Goal: Task Accomplishment & Management: Manage account settings

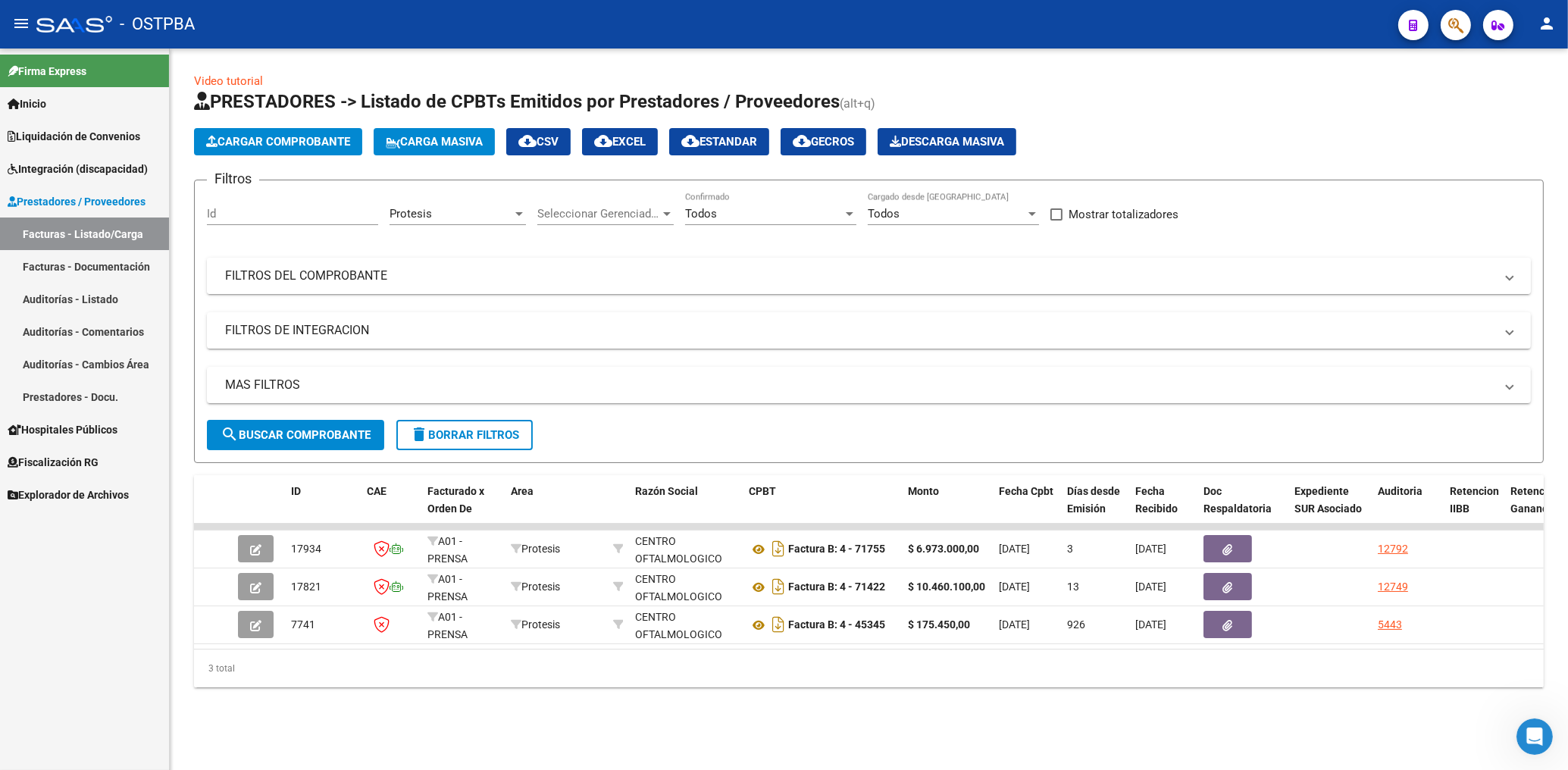
click at [950, 284] on mat-panel-title "FILTROS DEL COMPROBANTE" at bounding box center [859, 275] width 1269 height 16
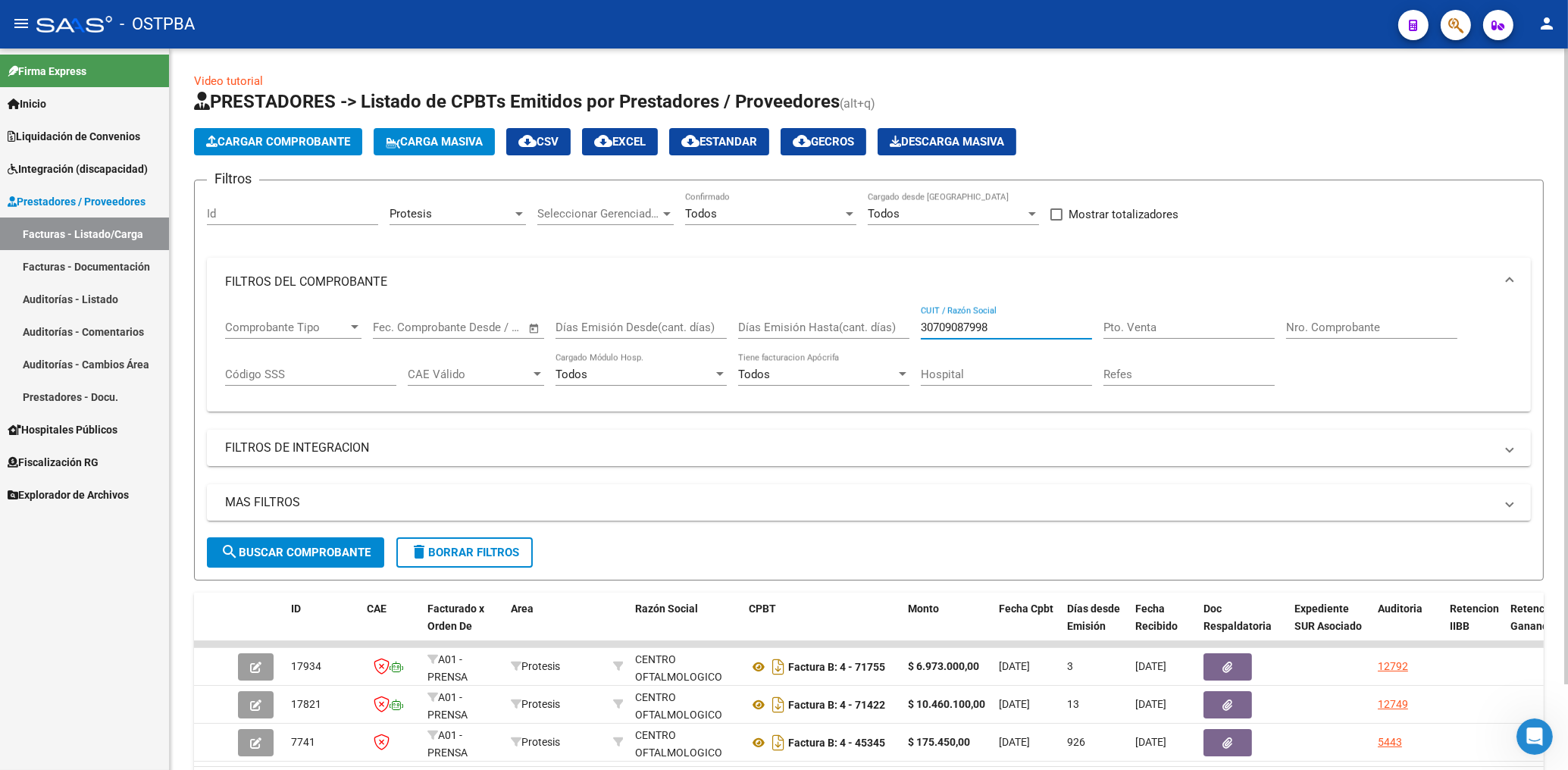
click at [1007, 334] on input "30709087998" at bounding box center [1006, 328] width 171 height 14
type input "3"
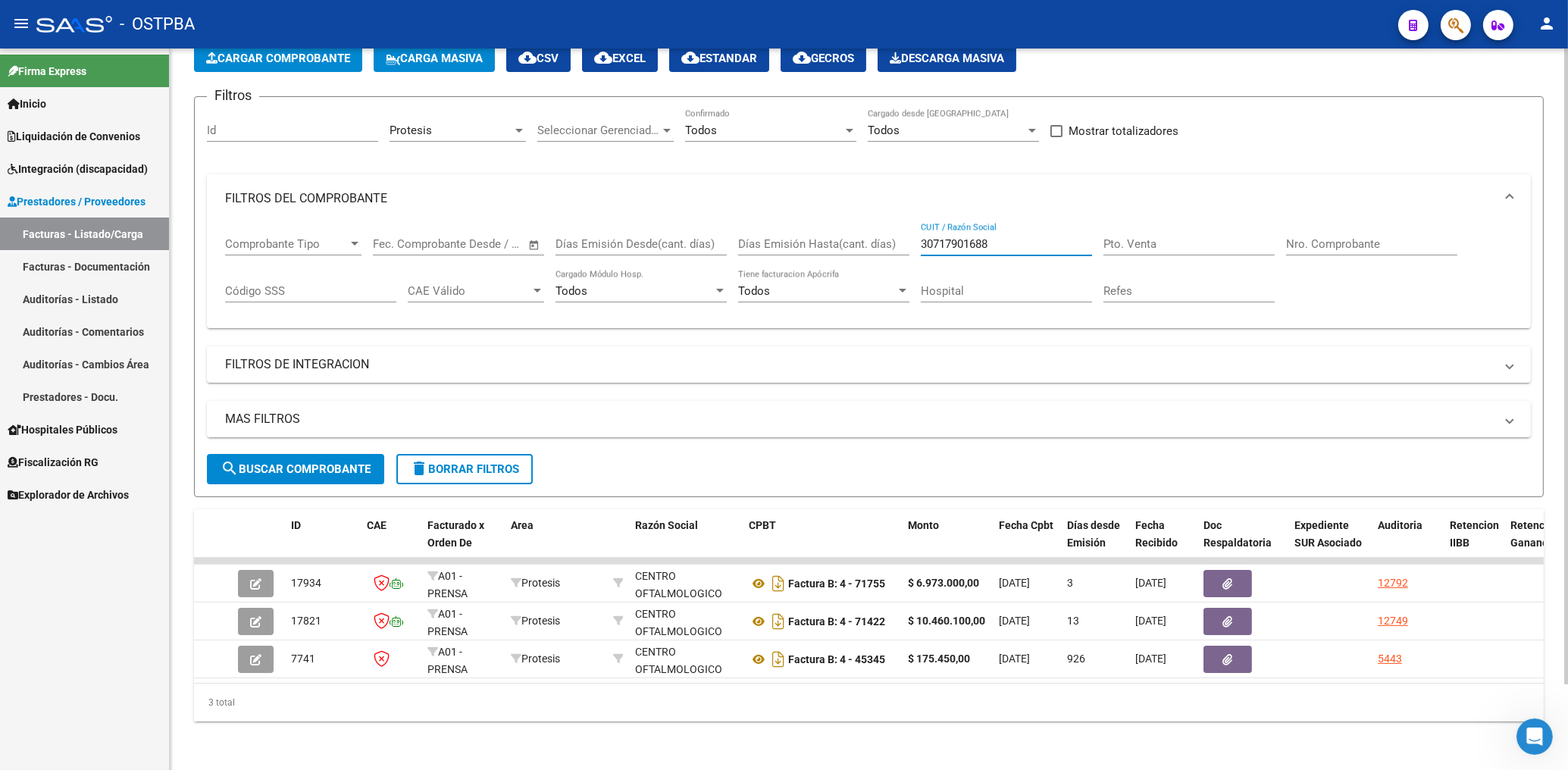
scroll to position [97, 0]
type input "30717901688"
click at [335, 462] on span "search Buscar Comprobante" at bounding box center [295, 469] width 150 height 14
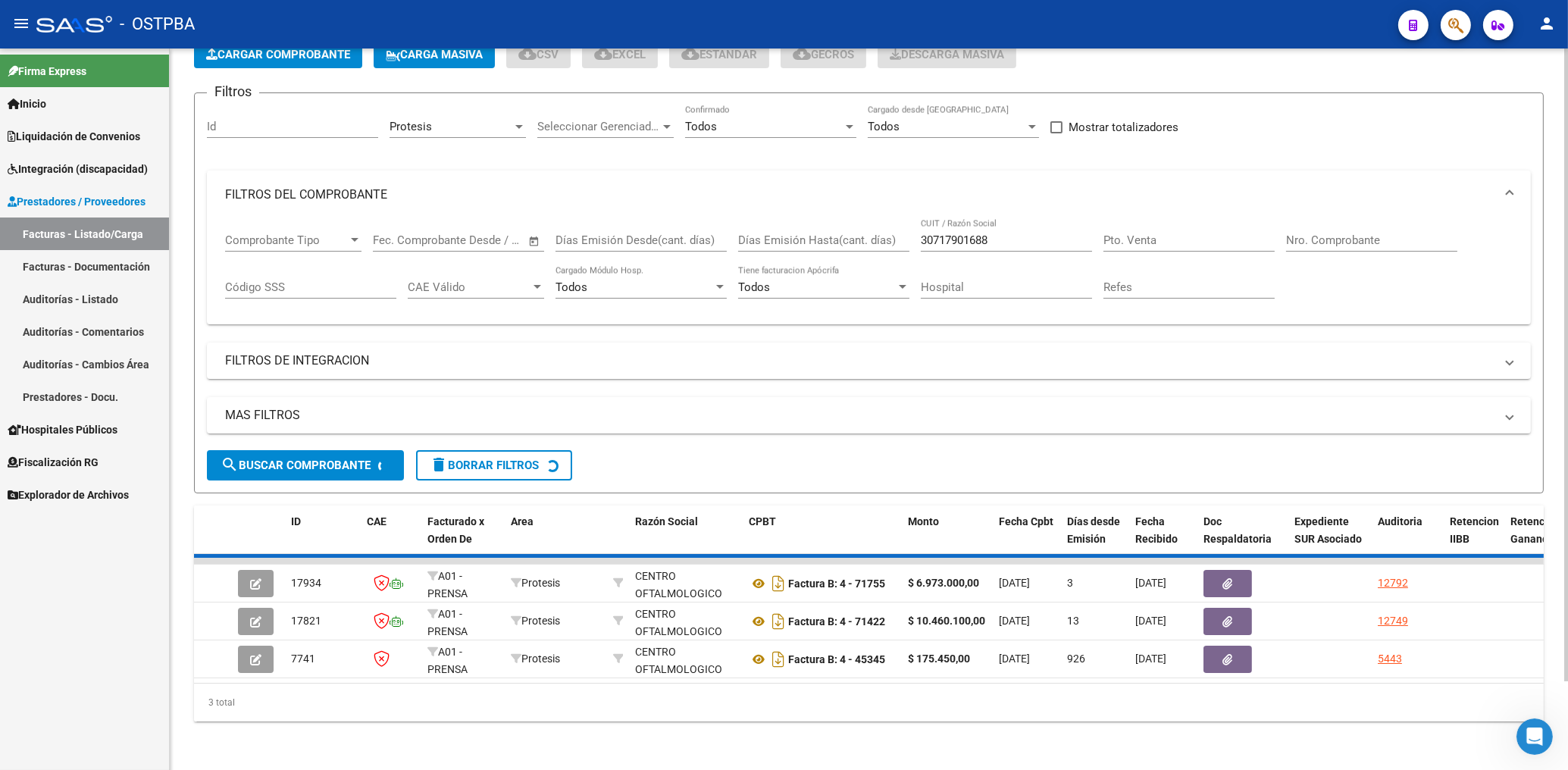
scroll to position [0, 0]
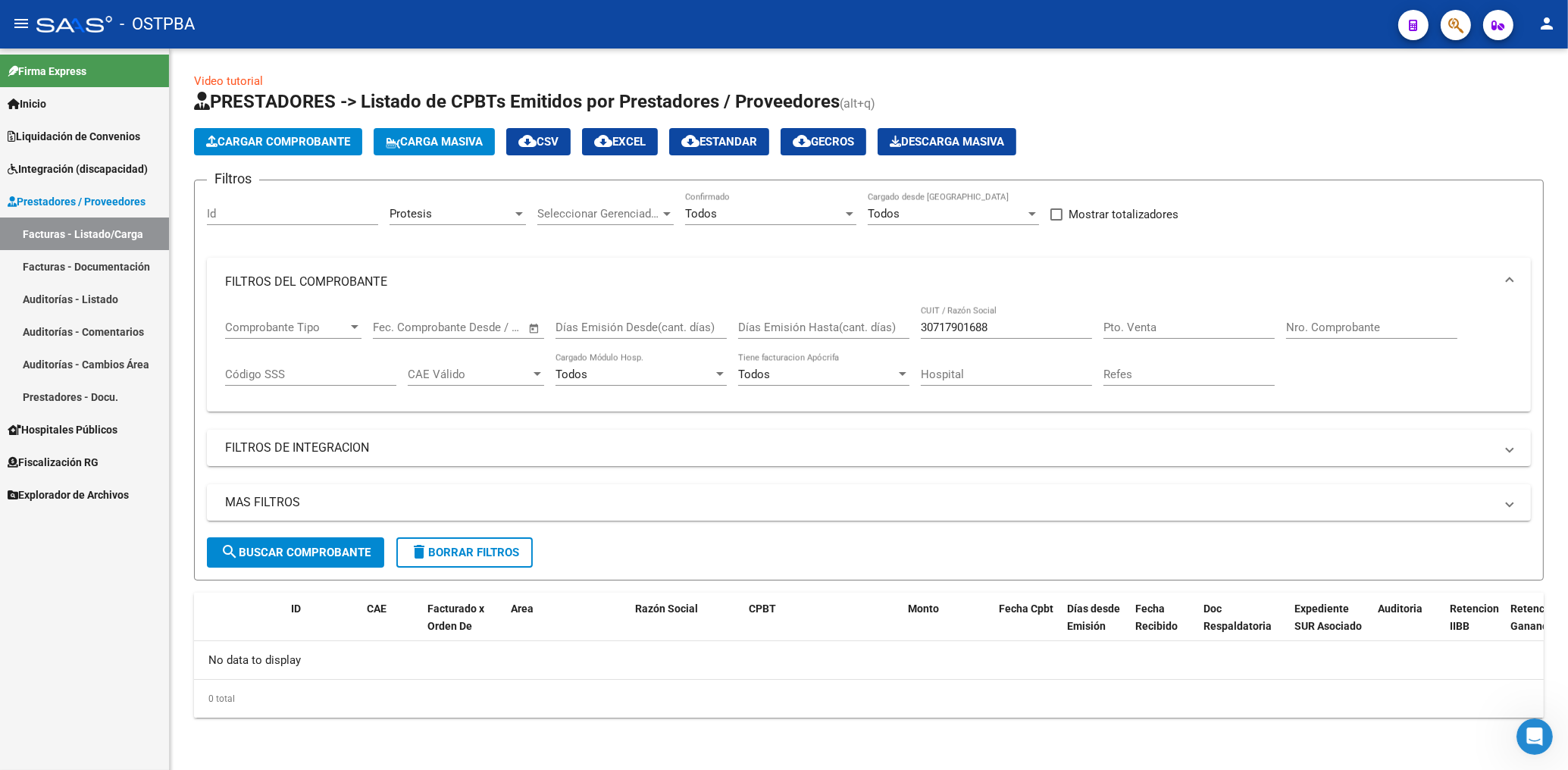
click at [489, 210] on div "Protesis" at bounding box center [451, 214] width 123 height 14
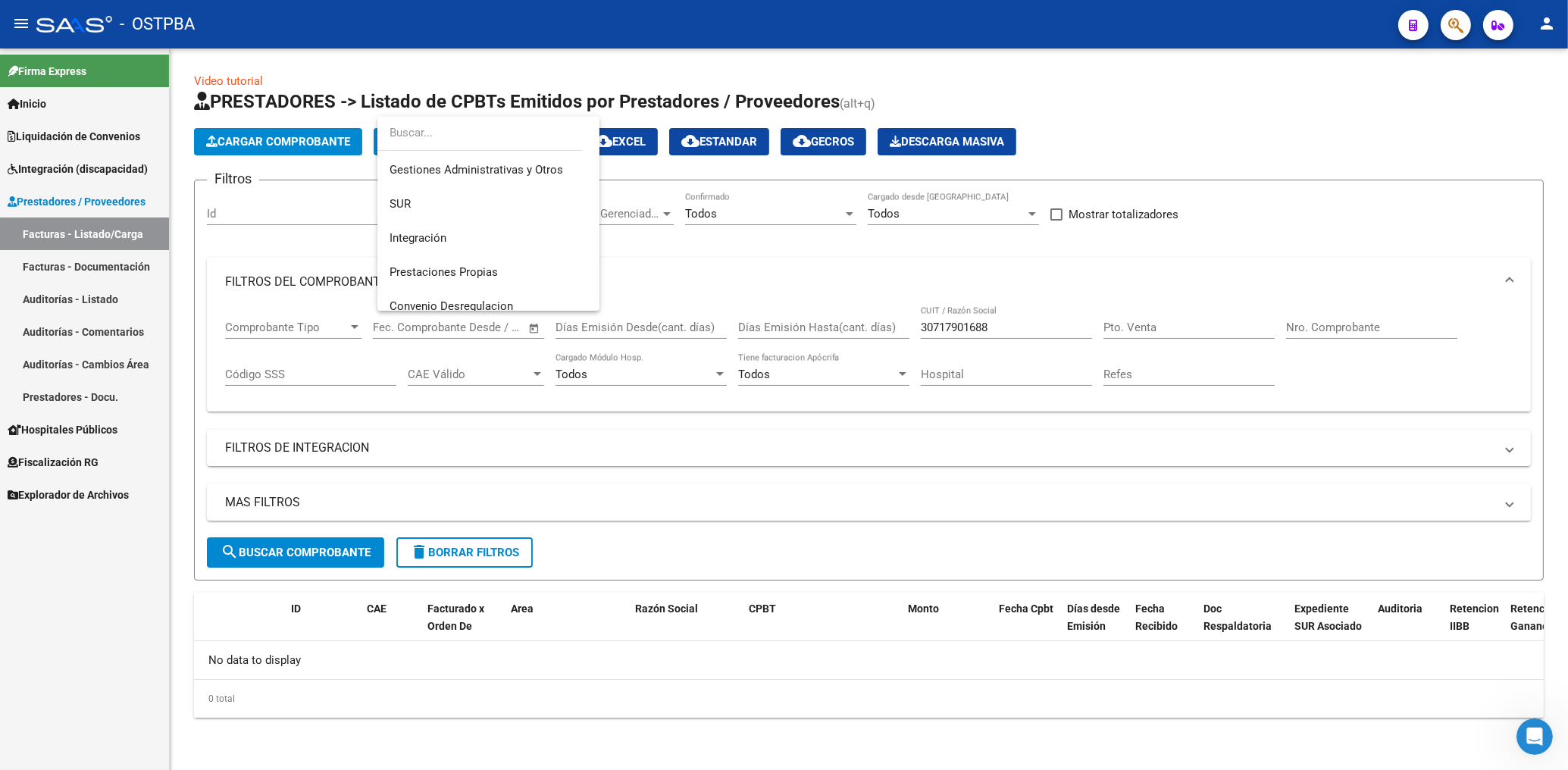
scroll to position [48, 0]
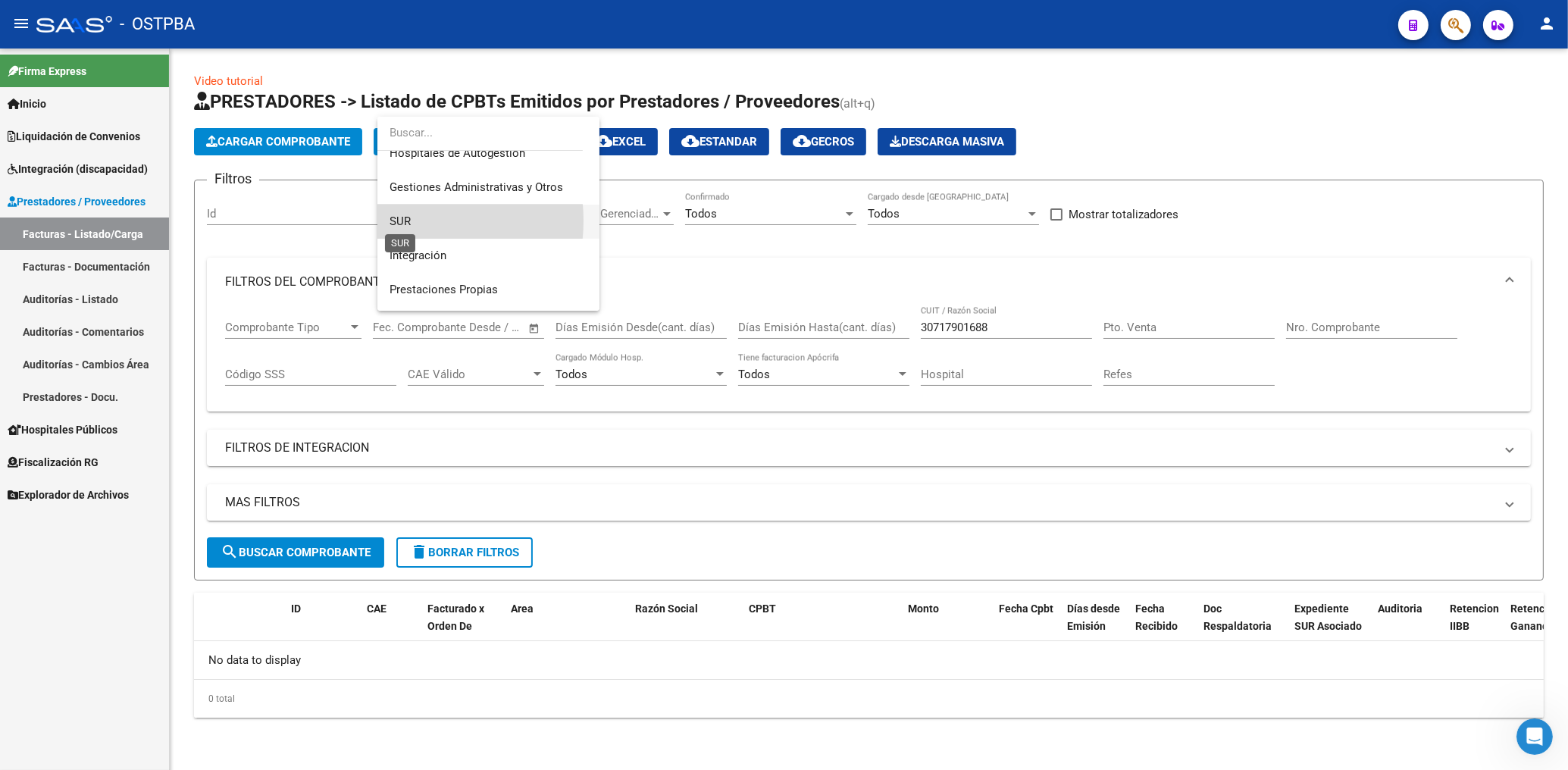
click at [399, 220] on span "SUR" at bounding box center [400, 221] width 22 height 14
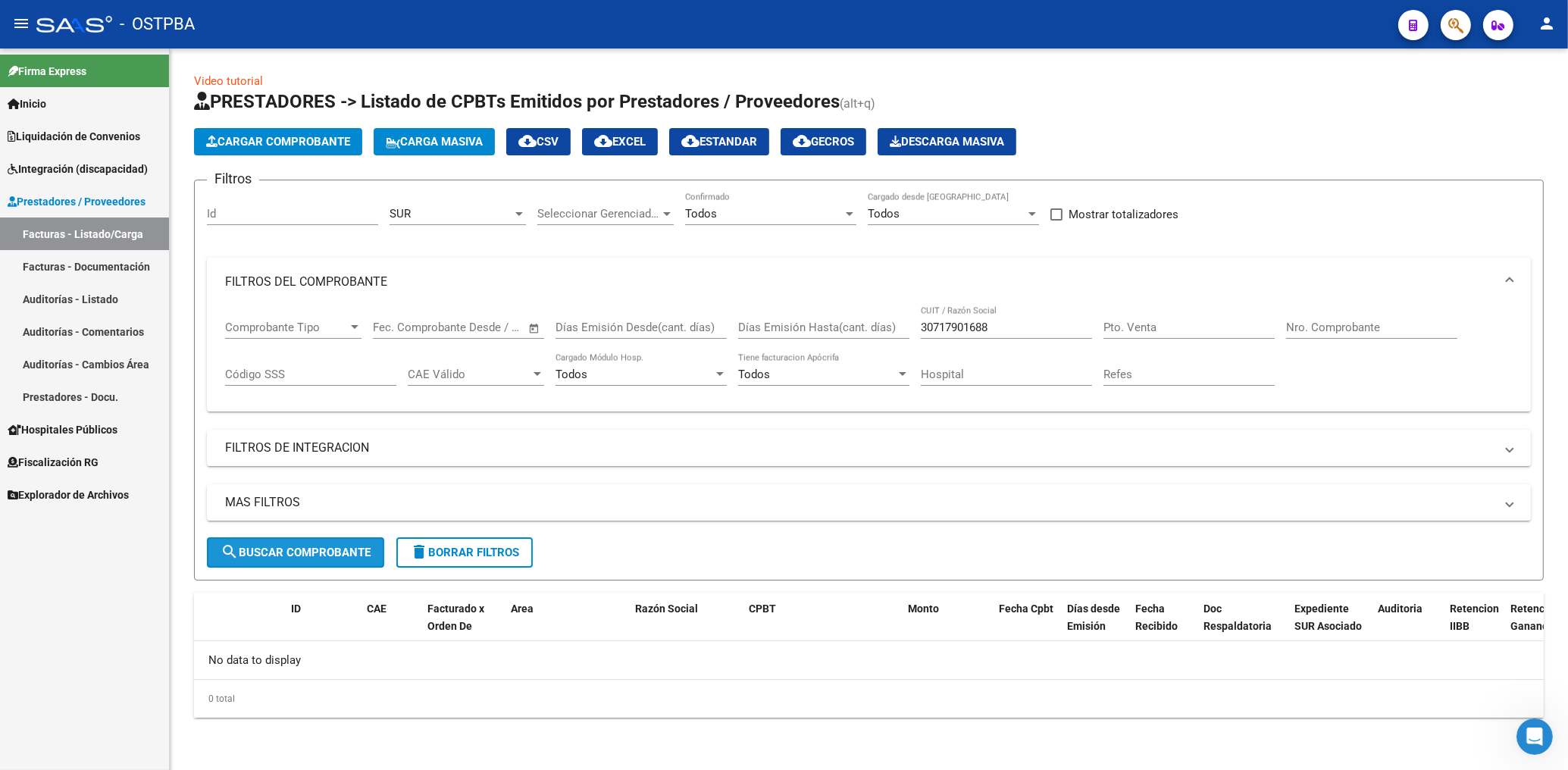
click at [317, 553] on span "search Buscar Comprobante" at bounding box center [295, 553] width 150 height 14
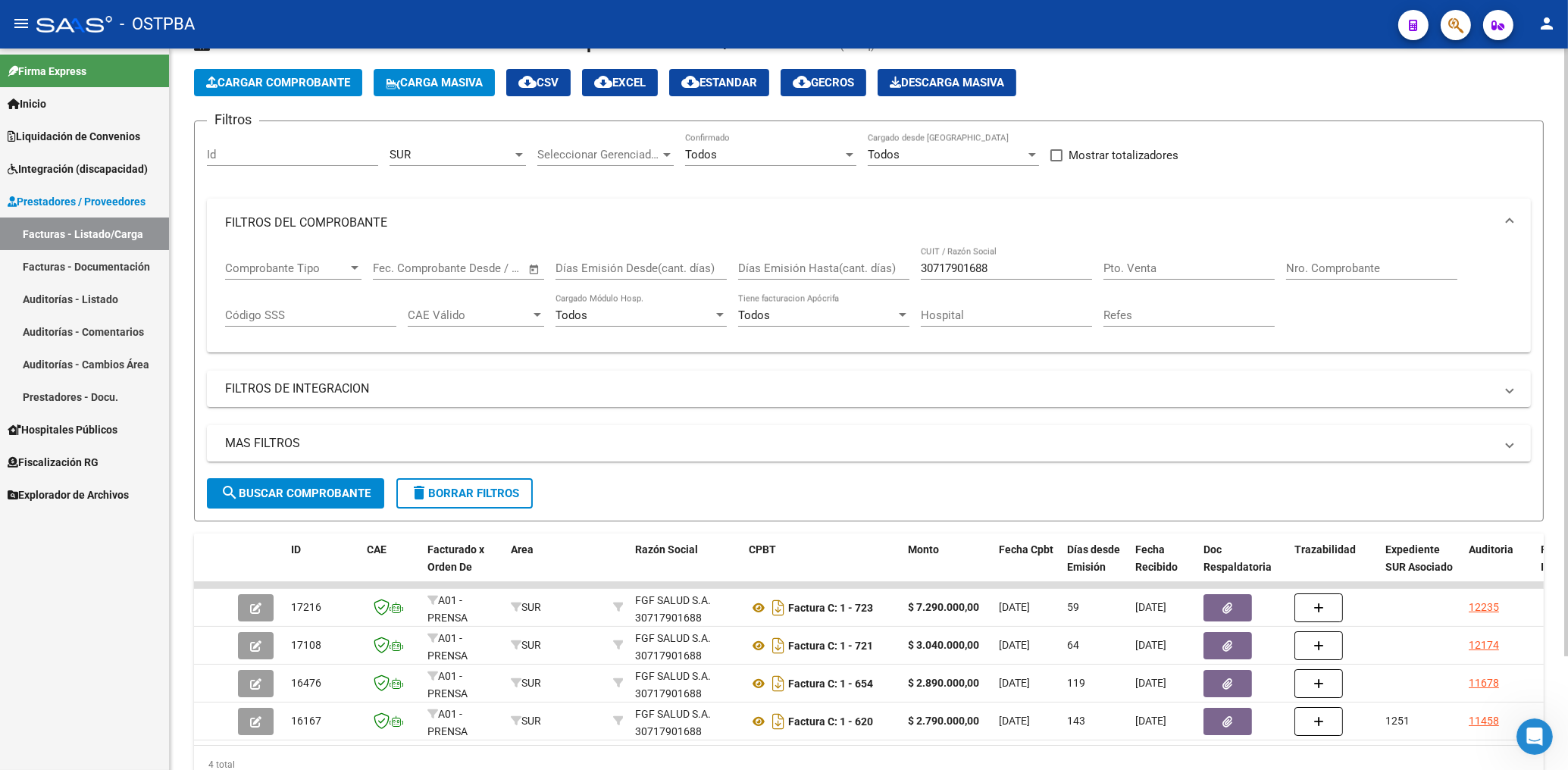
scroll to position [135, 0]
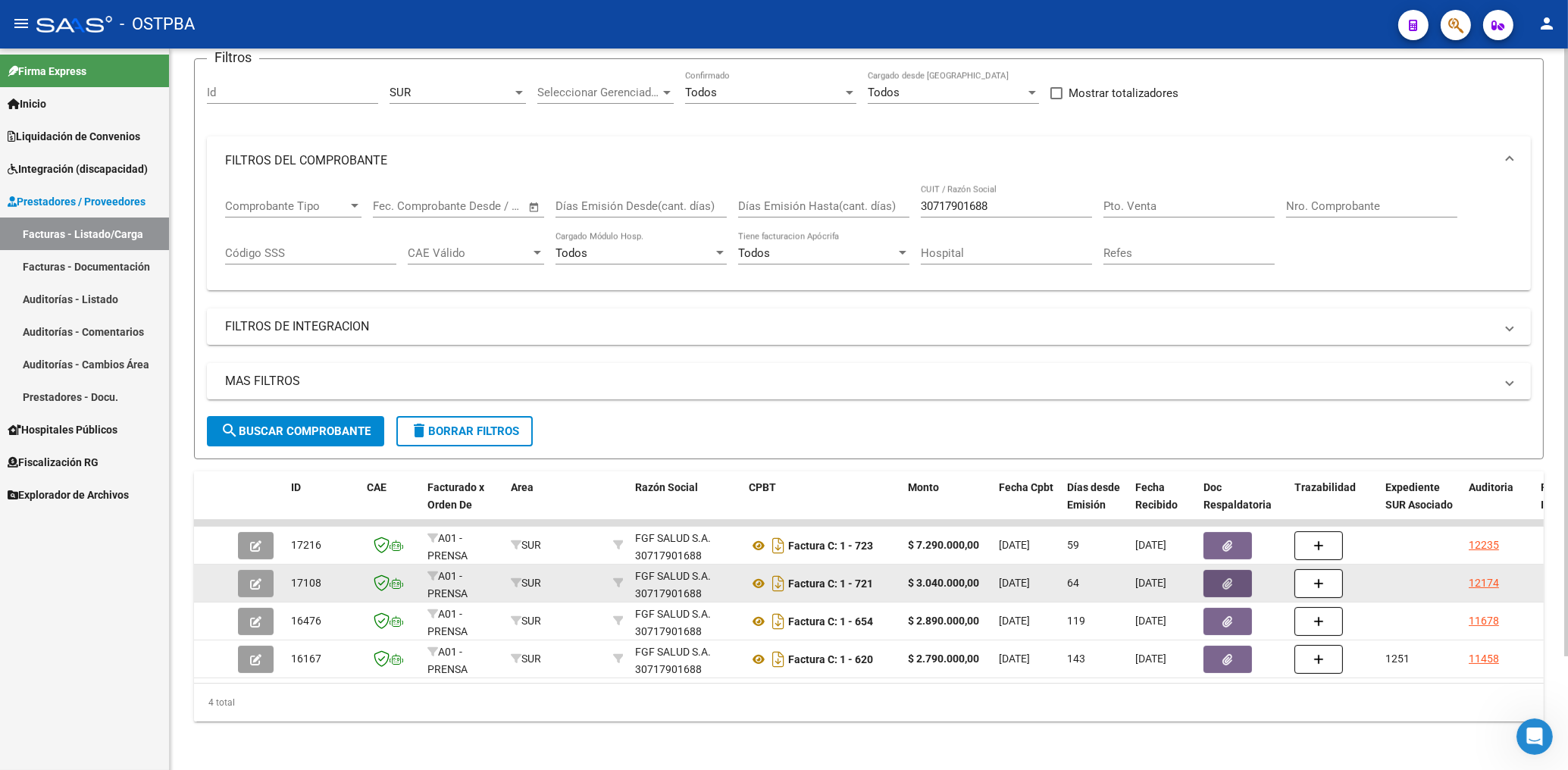
click at [1225, 578] on icon "button" at bounding box center [1227, 583] width 10 height 11
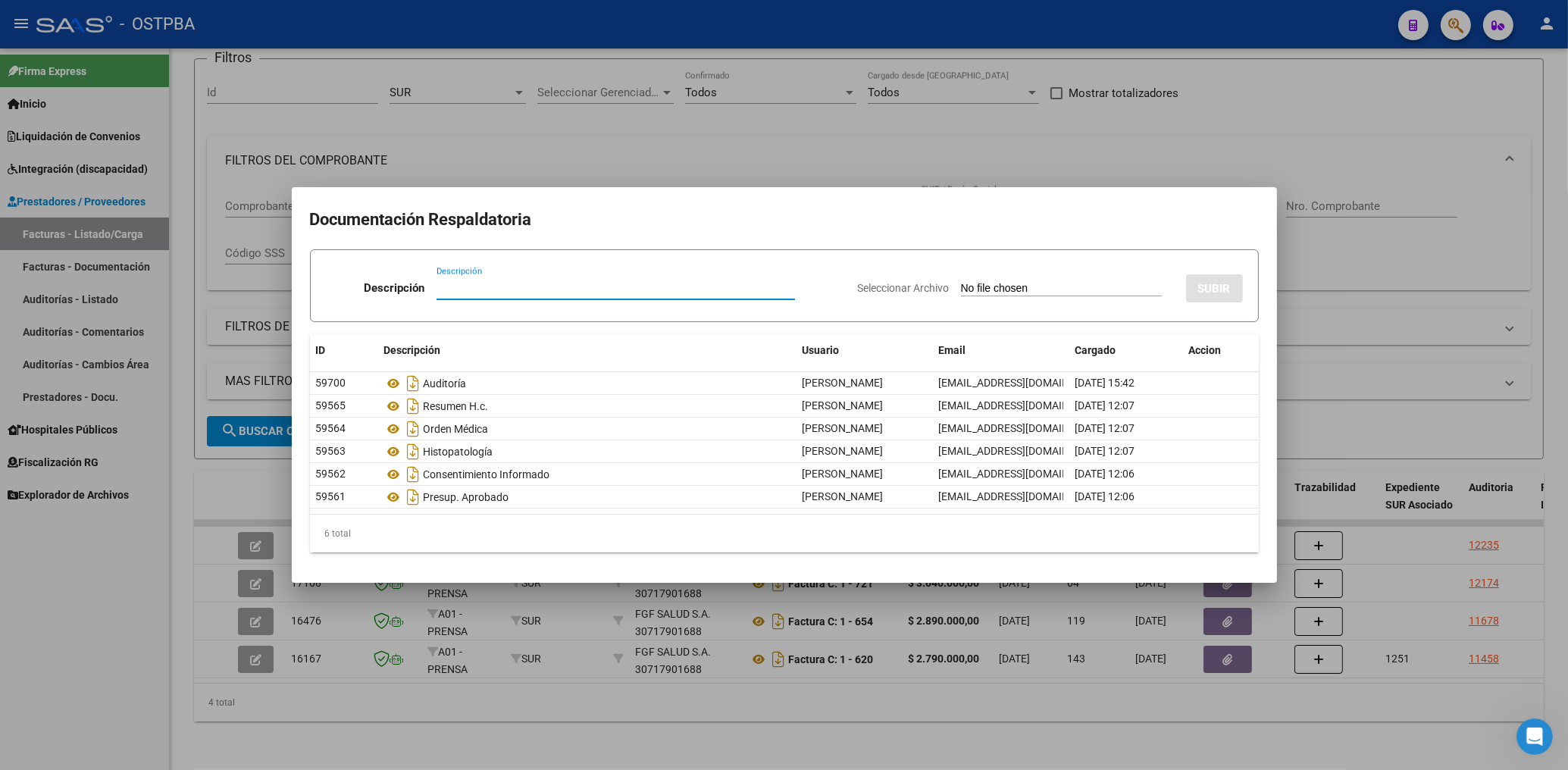
click at [1078, 138] on div at bounding box center [784, 385] width 1568 height 770
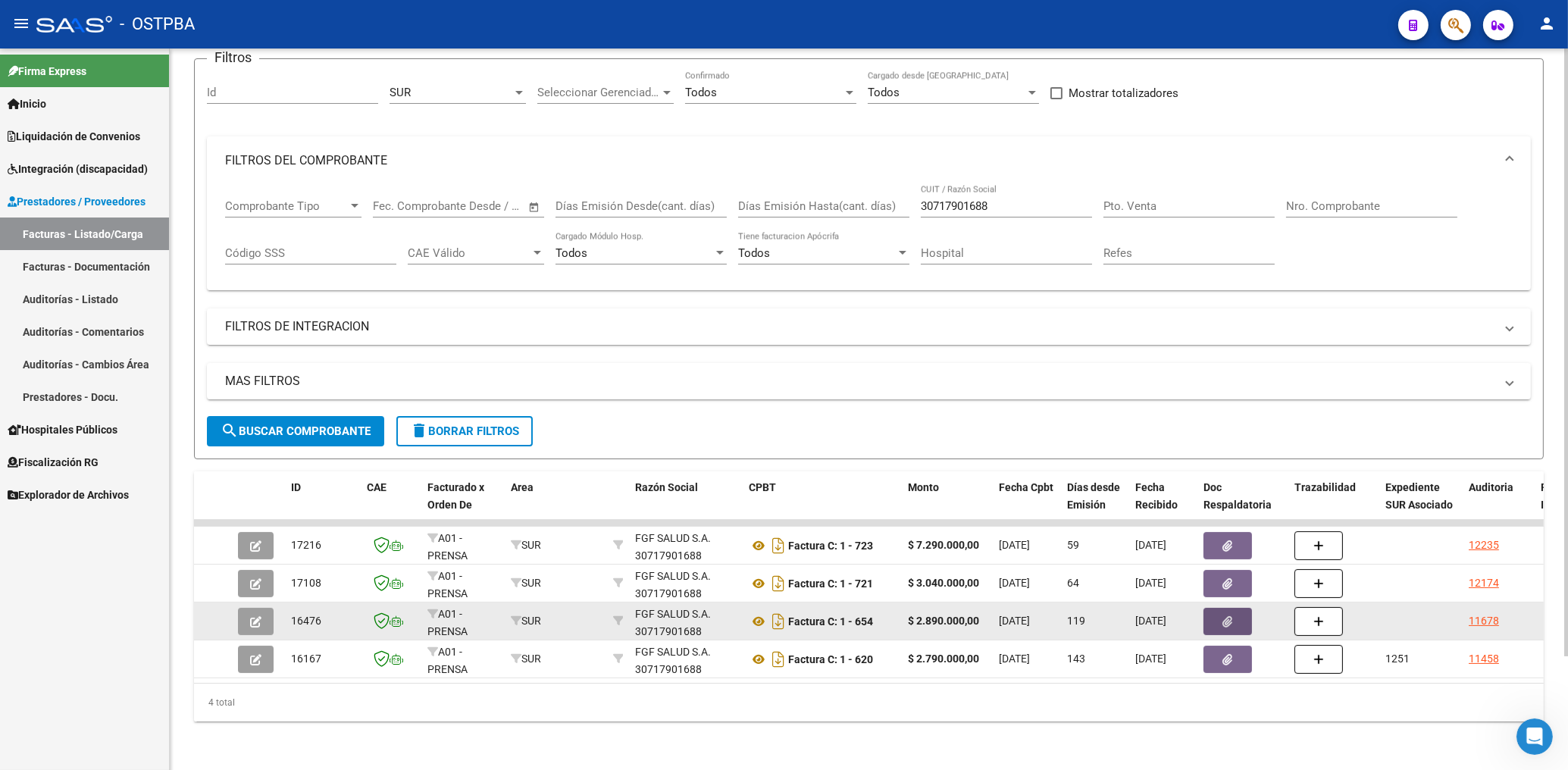
click at [1220, 611] on button "button" at bounding box center [1227, 622] width 48 height 28
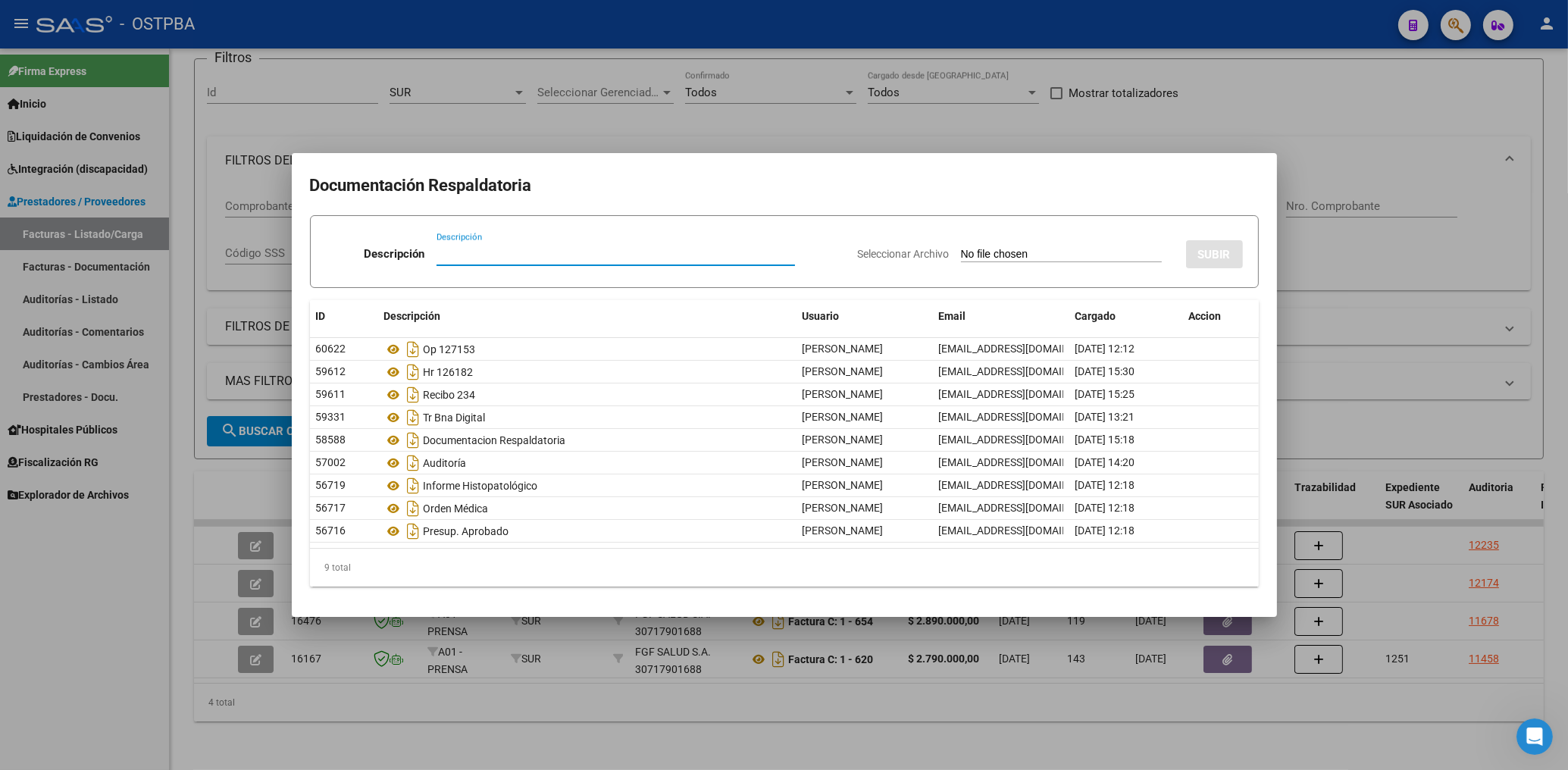
click at [886, 139] on div at bounding box center [784, 385] width 1568 height 770
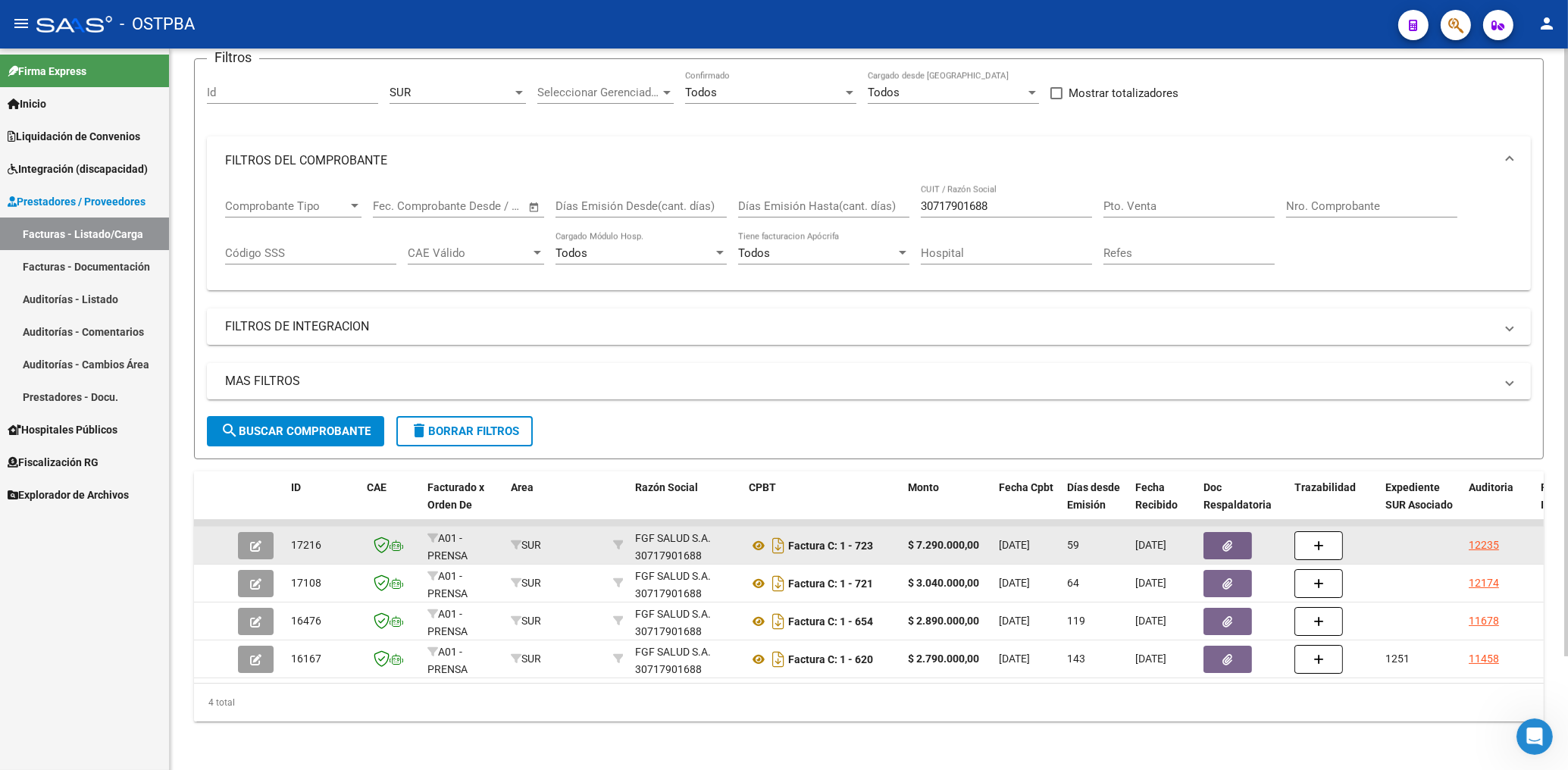
click at [1226, 541] on icon "button" at bounding box center [1227, 546] width 10 height 11
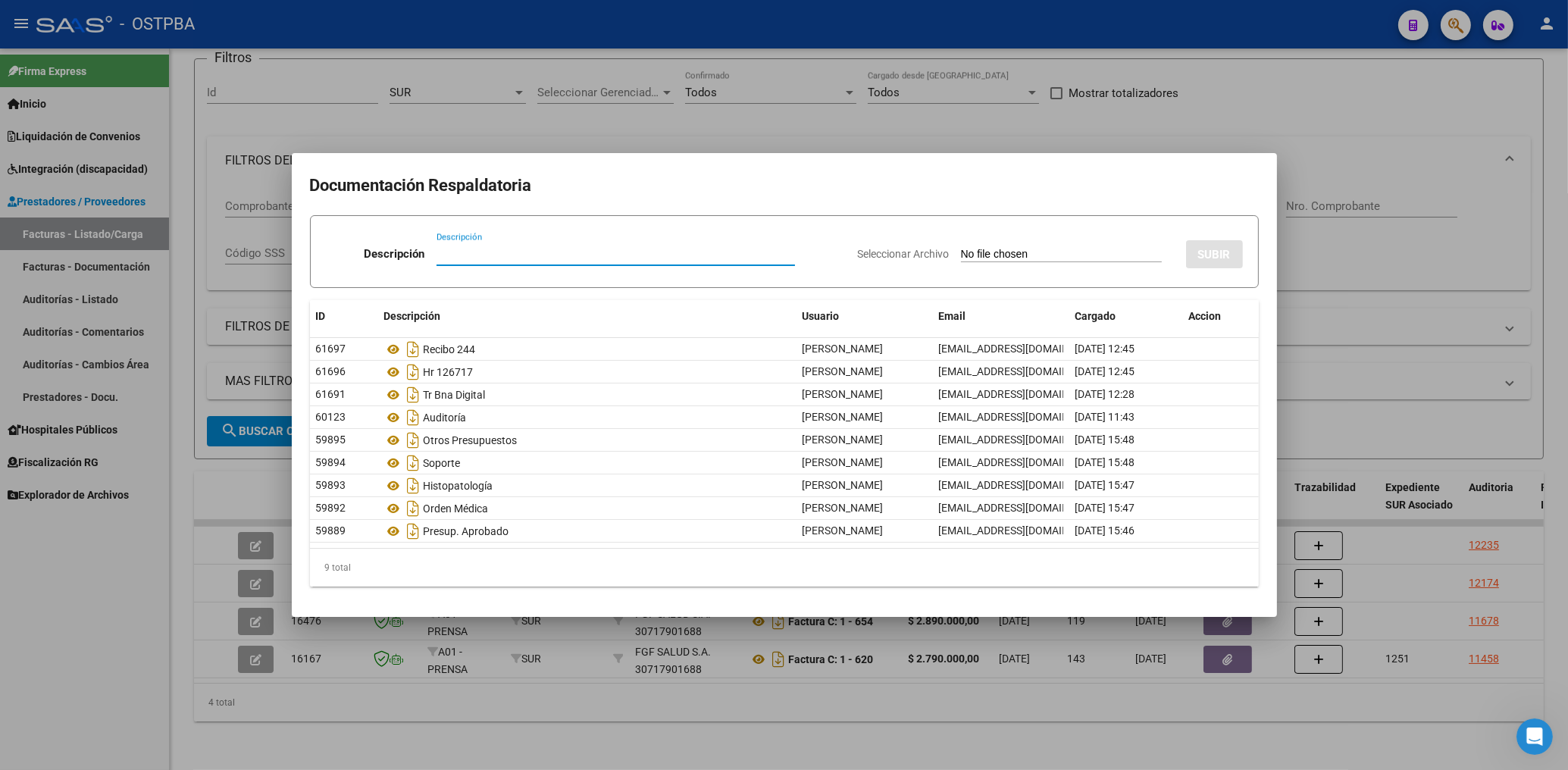
click at [458, 253] on input "Descripción" at bounding box center [616, 254] width 358 height 14
type input "OP 127527"
click at [984, 261] on input "Seleccionar Archivo" at bounding box center [1061, 254] width 201 height 15
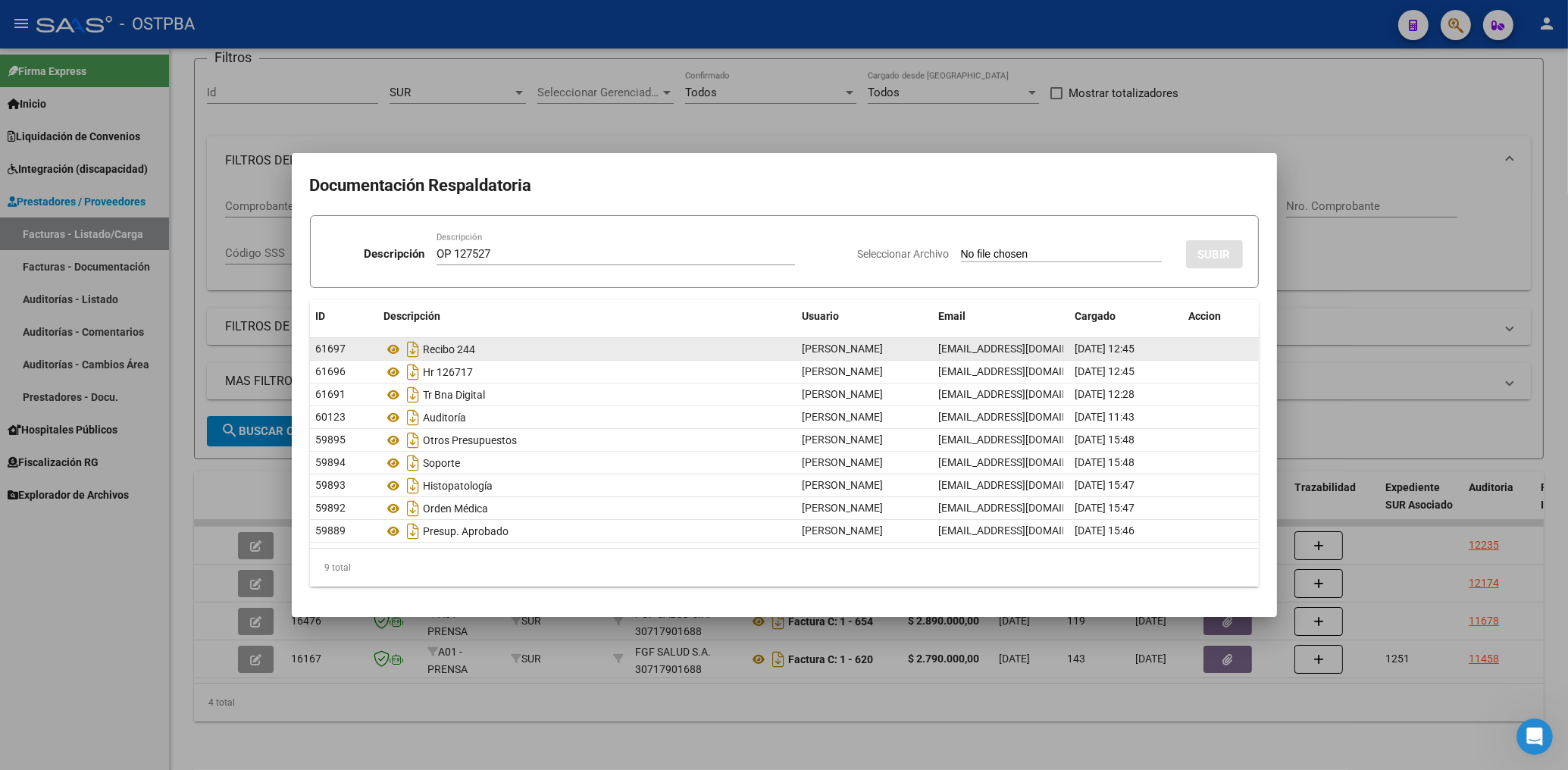
type input "C:\fakepath\OP 127527-FGF-FC 723-[PERSON_NAME].pdf"
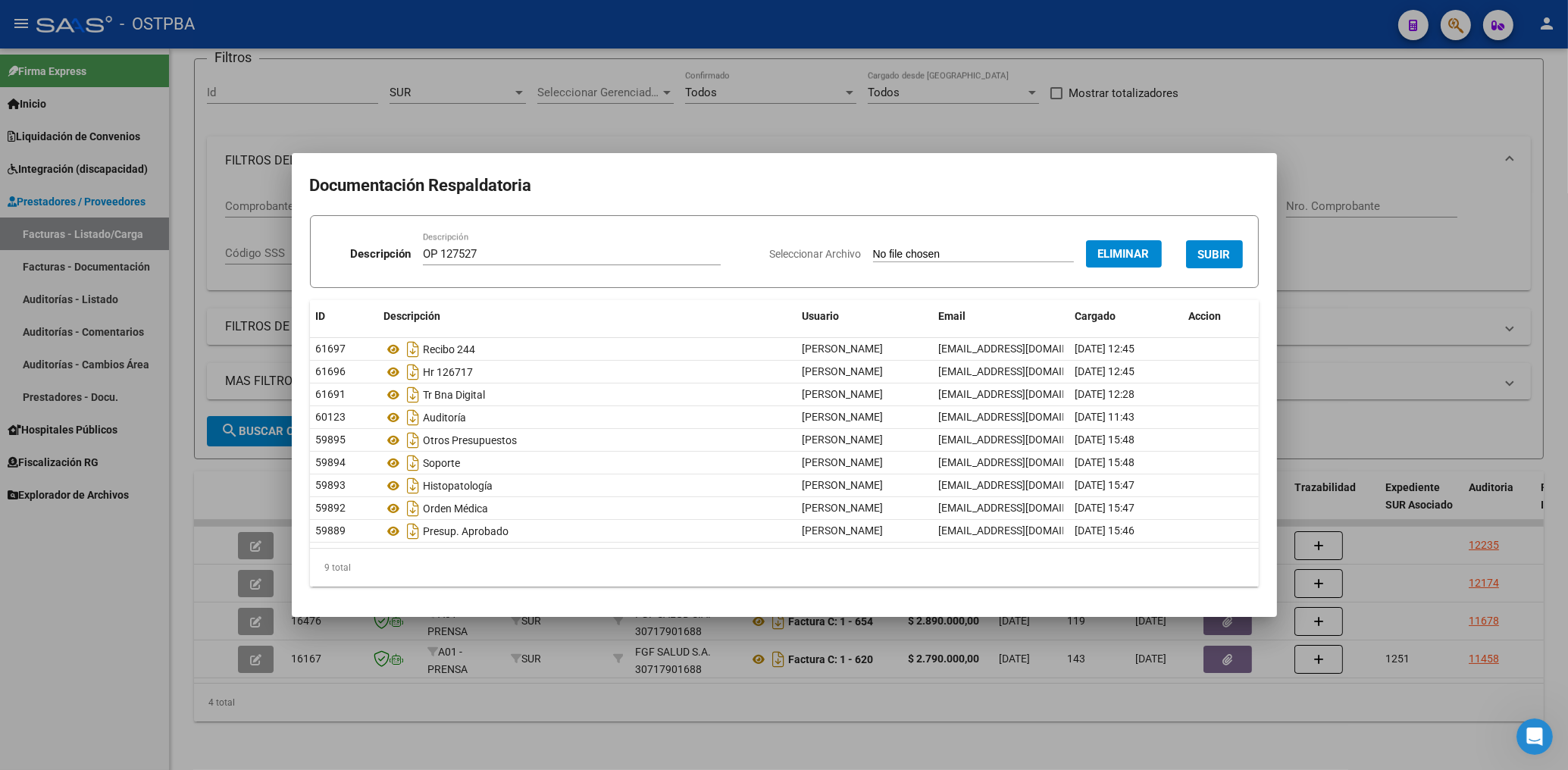
click at [1226, 245] on button "SUBIR" at bounding box center [1214, 254] width 57 height 28
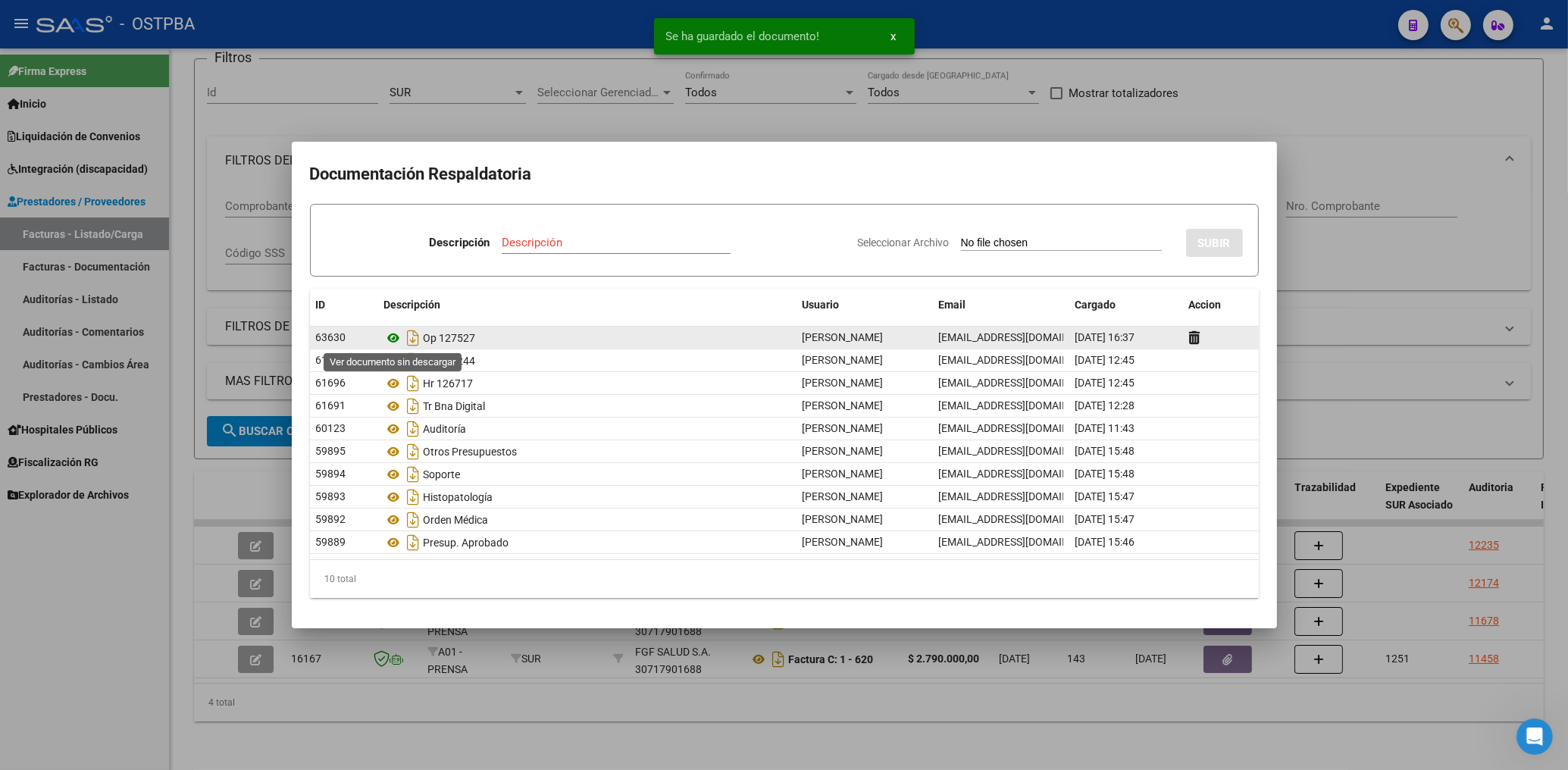
click at [394, 340] on icon at bounding box center [394, 337] width 20 height 18
